Goal: Navigation & Orientation: Find specific page/section

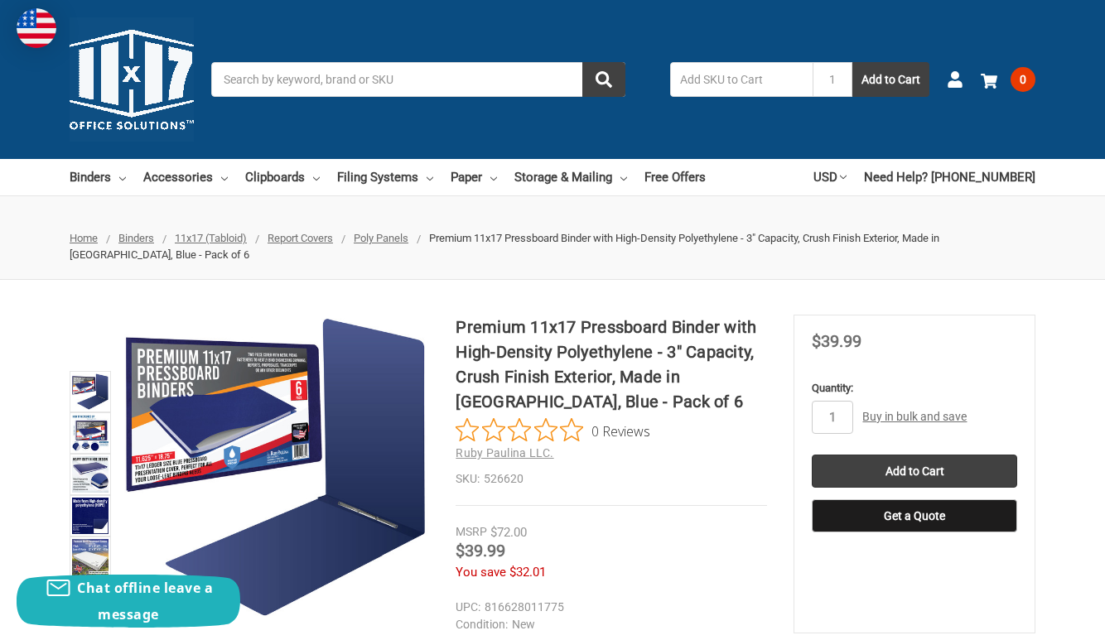
click at [212, 239] on span "11x17 (Tabloid)" at bounding box center [211, 238] width 72 height 12
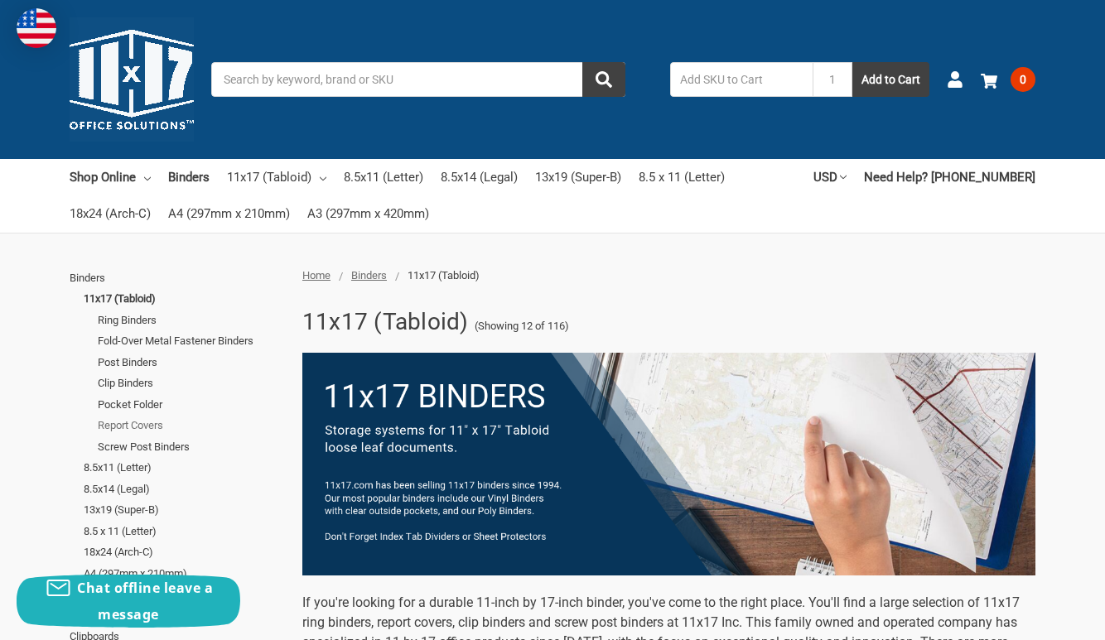
click at [137, 421] on link "Report Covers" at bounding box center [191, 426] width 186 height 22
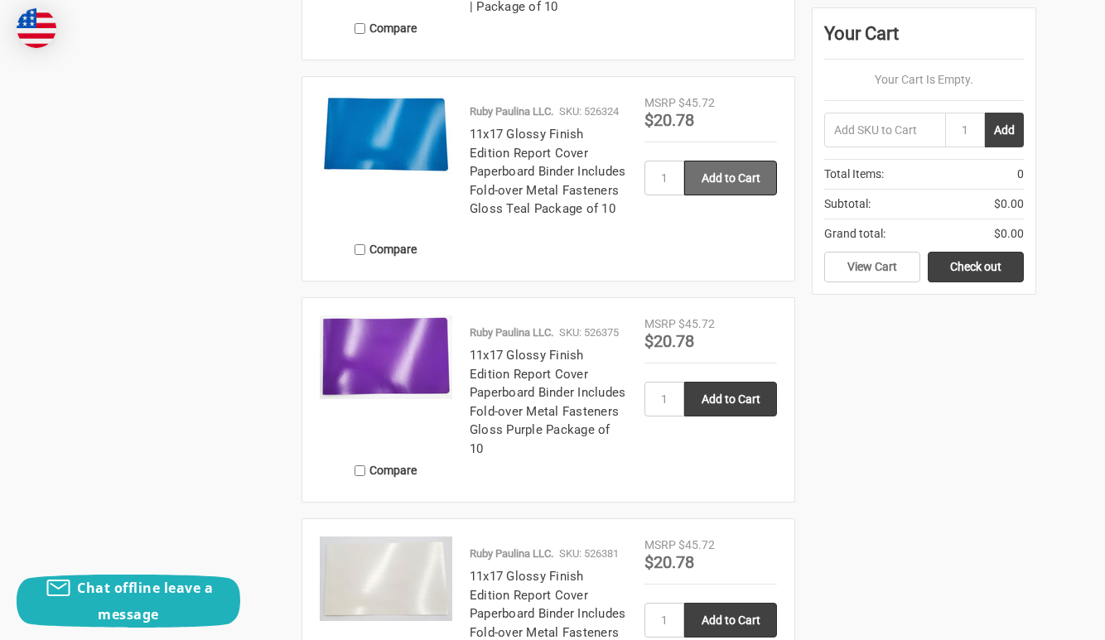
scroll to position [2070, 0]
